Goal: Find specific page/section: Find specific page/section

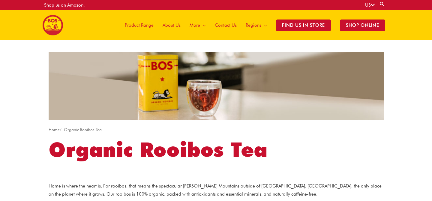
click at [177, 24] on span "About Us" at bounding box center [172, 25] width 18 height 18
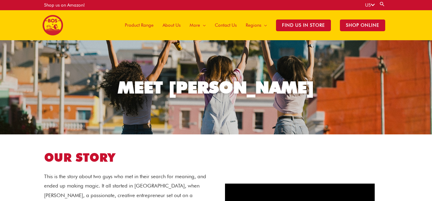
click at [132, 27] on span "Product Range" at bounding box center [139, 25] width 29 height 18
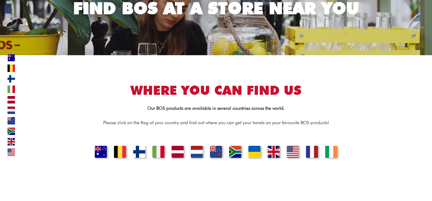
scroll to position [93, 0]
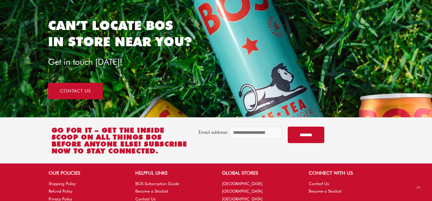
scroll to position [501, 0]
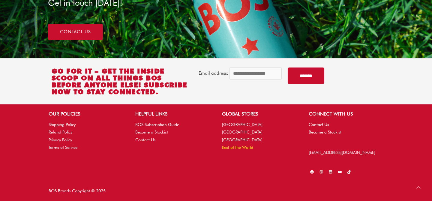
click at [235, 147] on link "Rest of the World" at bounding box center [237, 147] width 31 height 5
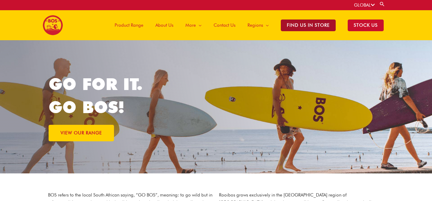
click at [297, 27] on span "Find Us in Store" at bounding box center [308, 25] width 55 height 12
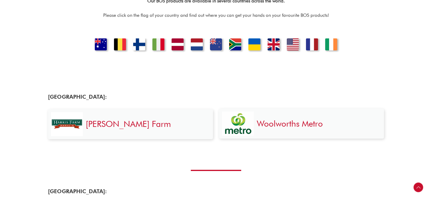
click at [99, 42] on link "[GEOGRAPHIC_DATA]" at bounding box center [100, 45] width 19 height 14
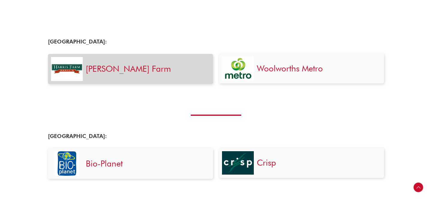
scroll to position [241, 0]
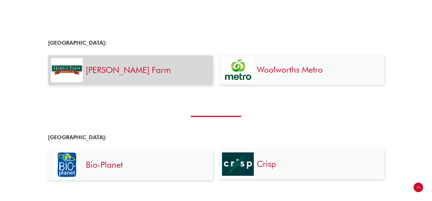
click at [134, 76] on div "[PERSON_NAME] Farm" at bounding box center [146, 70] width 127 height 24
click at [141, 74] on h3 "[PERSON_NAME] Farm" at bounding box center [146, 69] width 121 height 11
click at [114, 58] on div "[PERSON_NAME] Farm" at bounding box center [146, 70] width 127 height 24
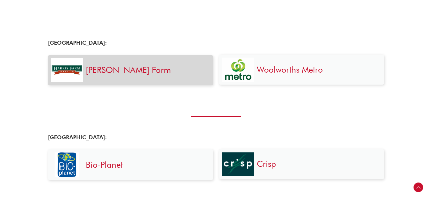
click at [113, 62] on div "[PERSON_NAME] Farm" at bounding box center [146, 70] width 127 height 24
